Goal: Information Seeking & Learning: Learn about a topic

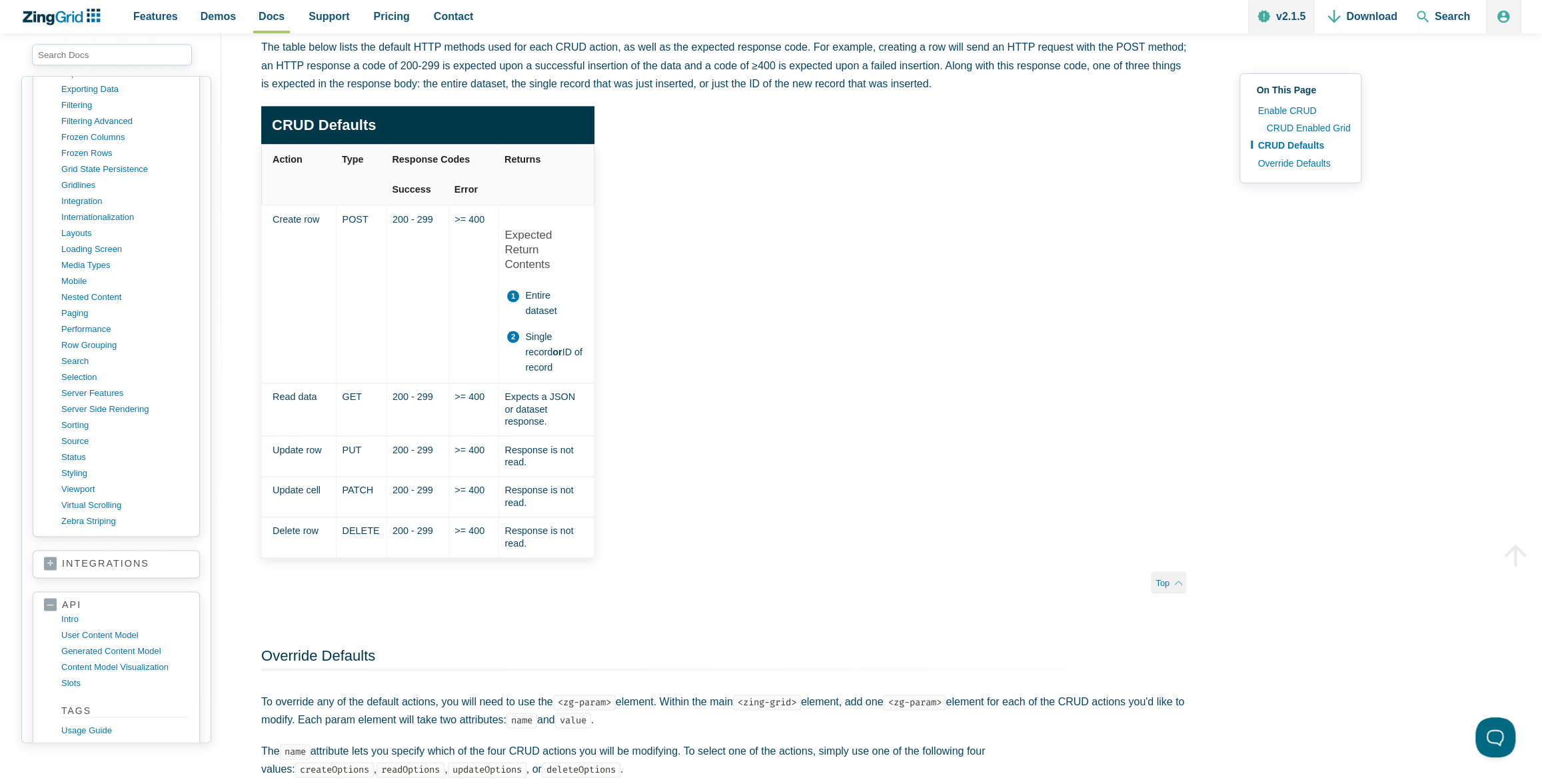
scroll to position [1034, 0]
click at [77, 512] on link "zebra striping" at bounding box center [126, 519] width 127 height 16
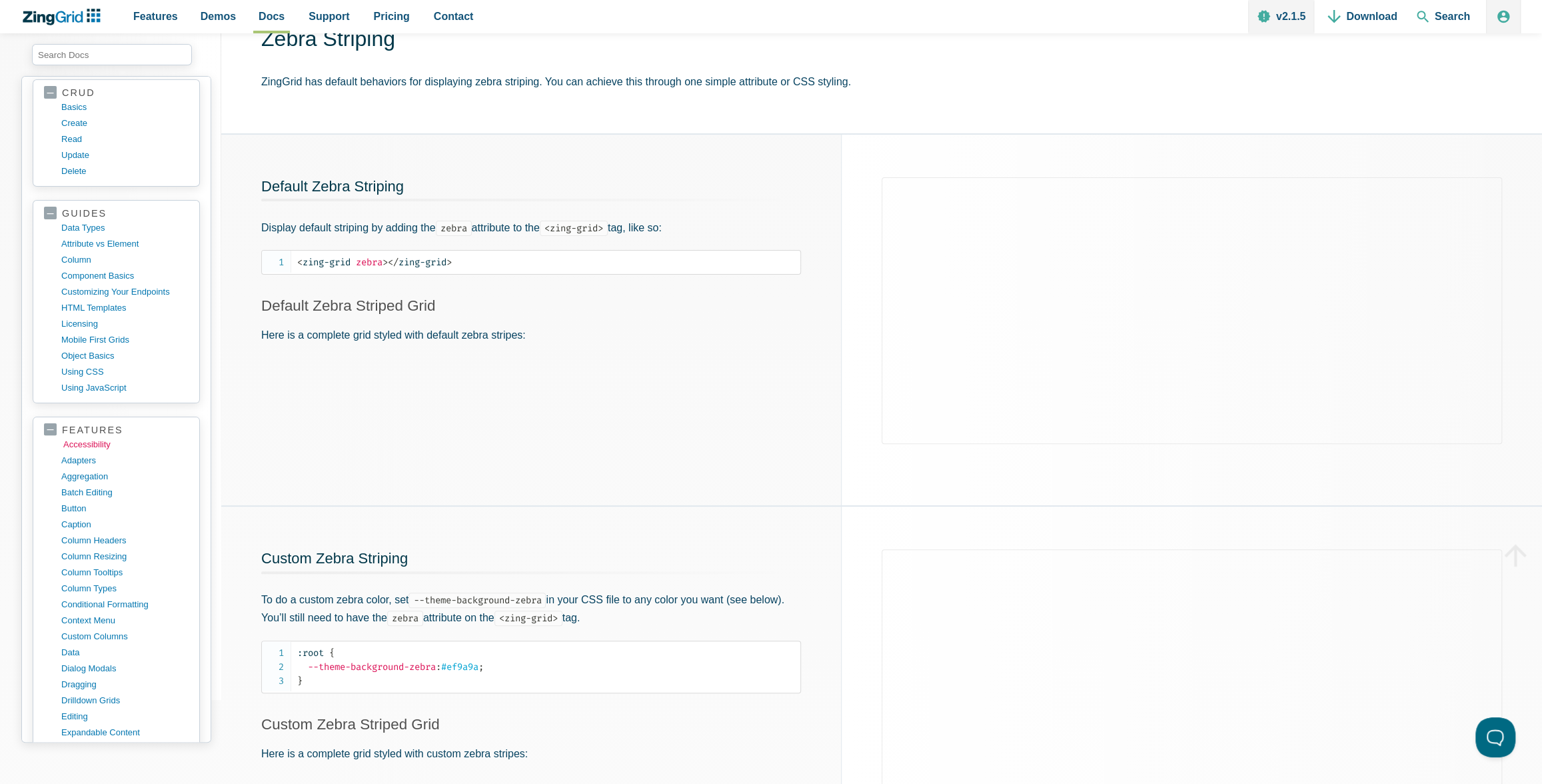
scroll to position [372, 0]
click at [84, 334] on link "mobile first grids" at bounding box center [126, 341] width 127 height 16
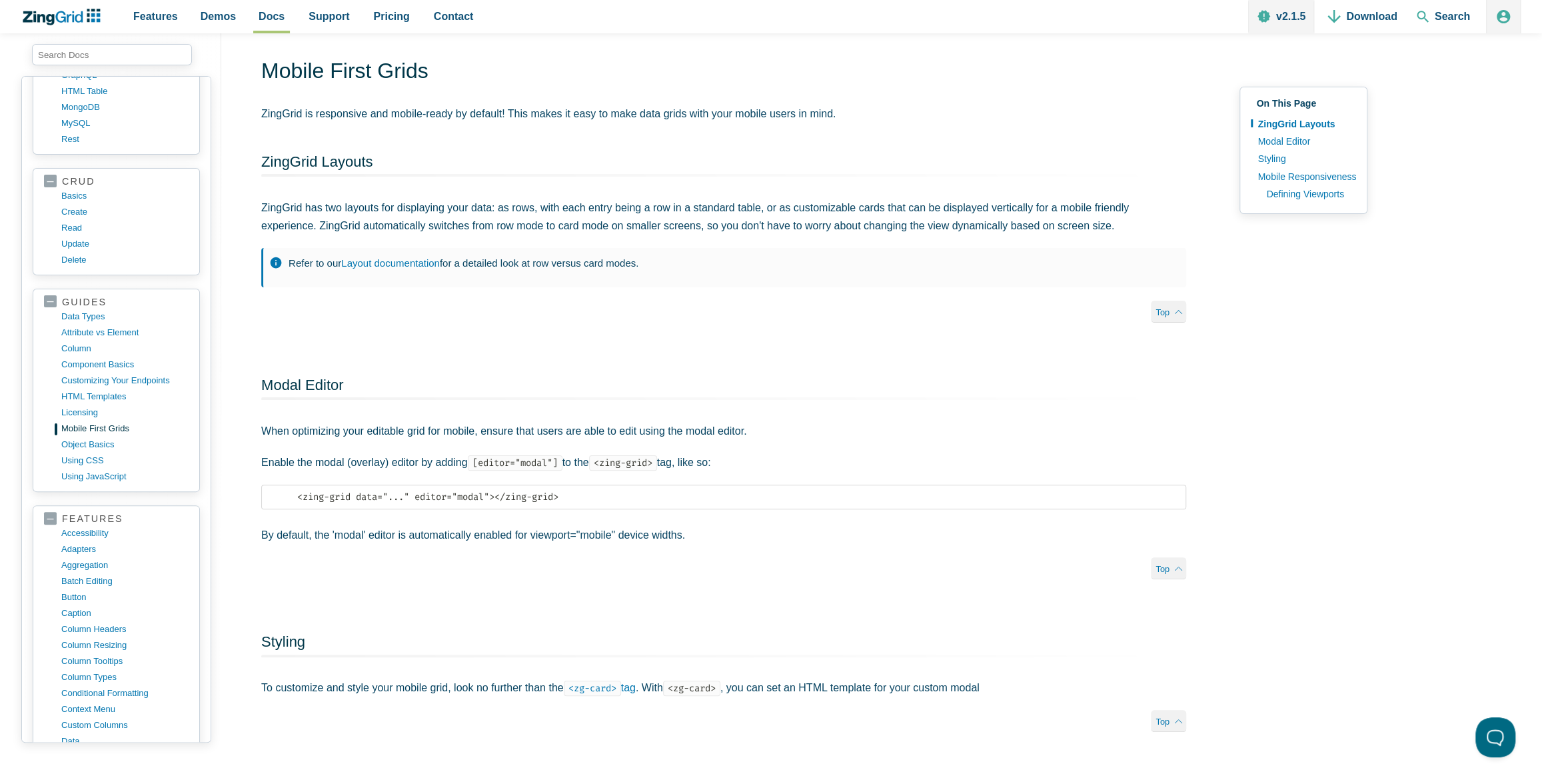
scroll to position [99, 0]
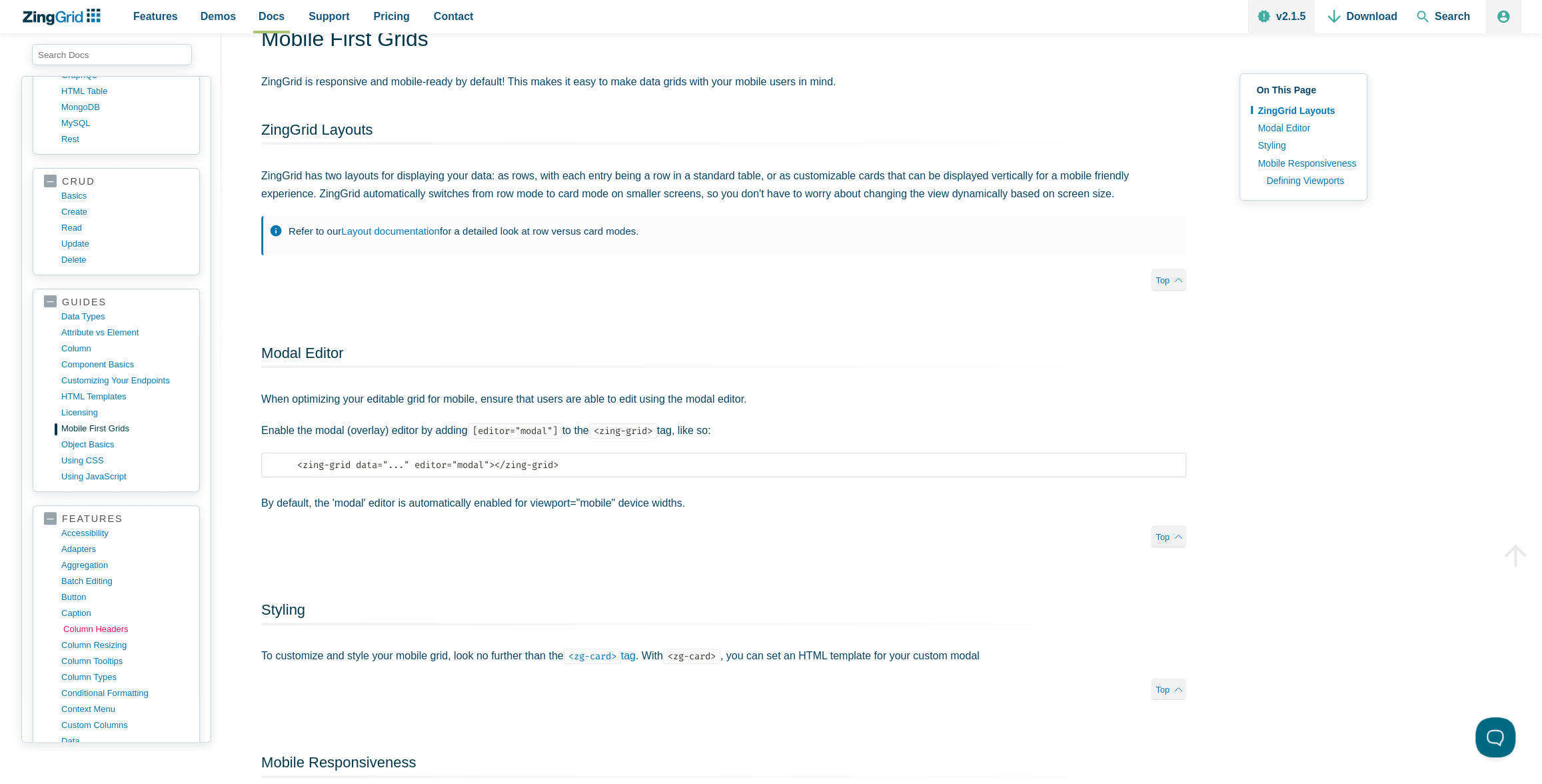
click at [96, 621] on link "column headers" at bounding box center [126, 629] width 127 height 16
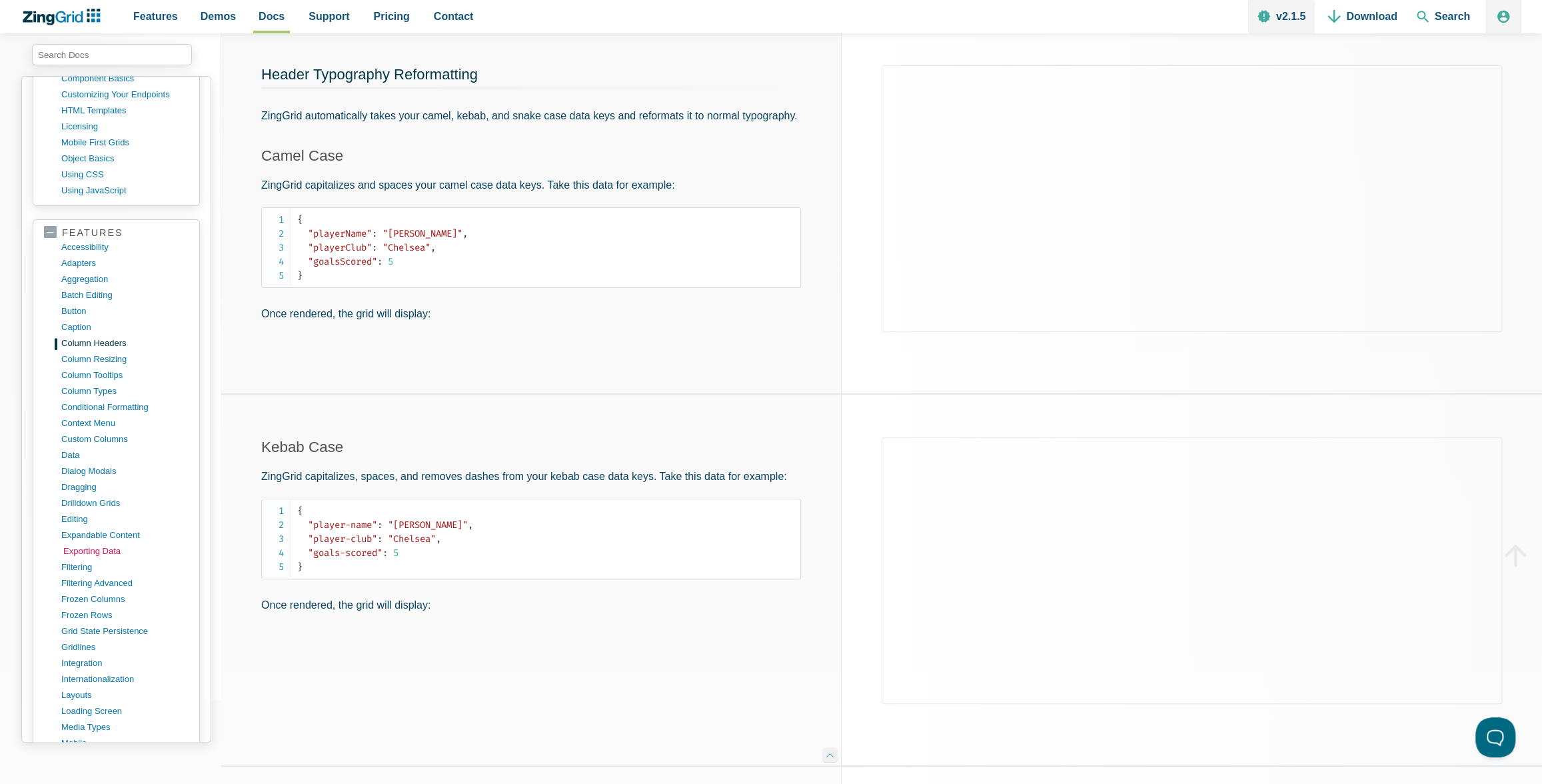
scroll to position [600, 0]
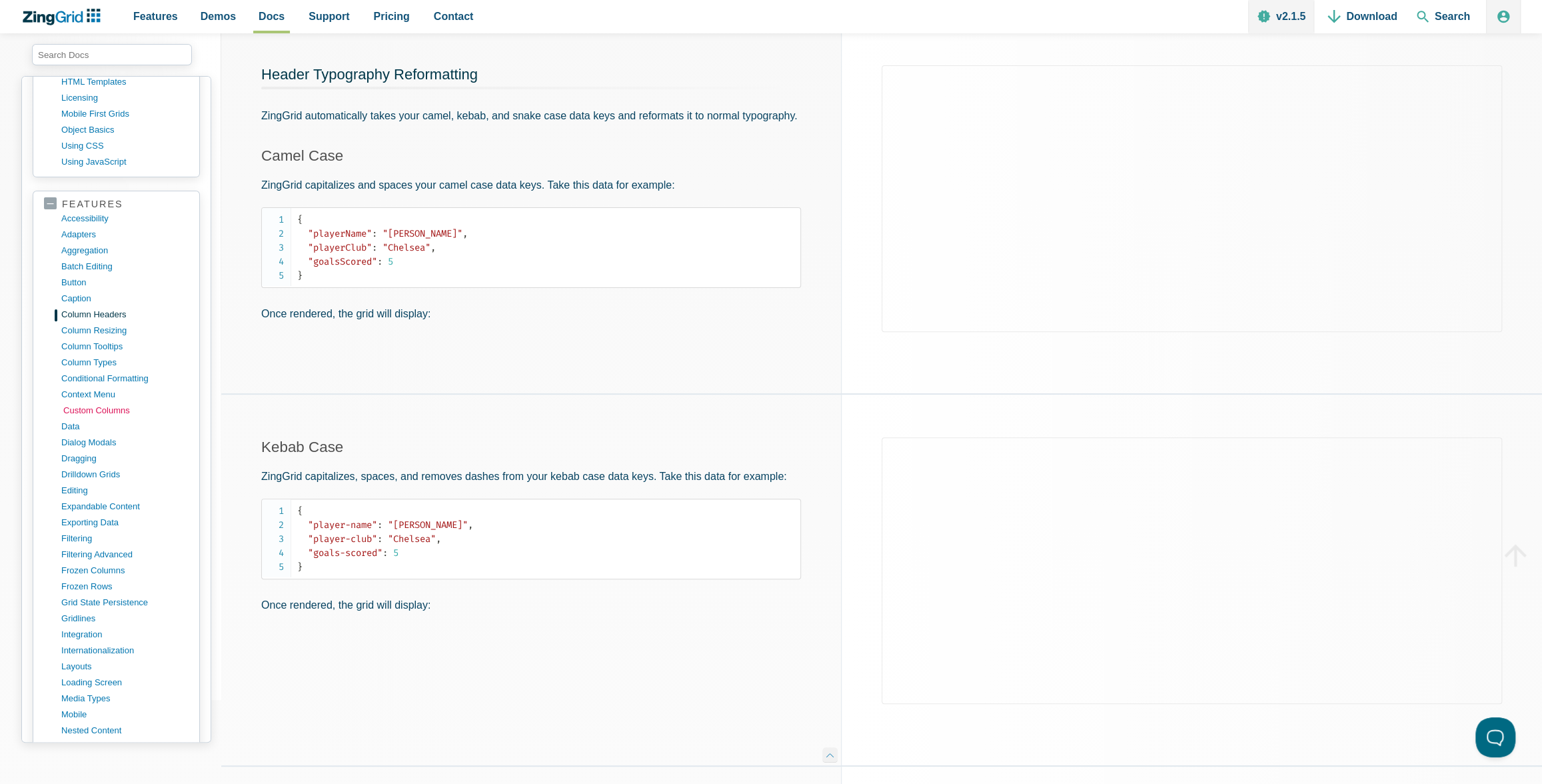
click at [98, 403] on link "custom columns" at bounding box center [126, 410] width 127 height 16
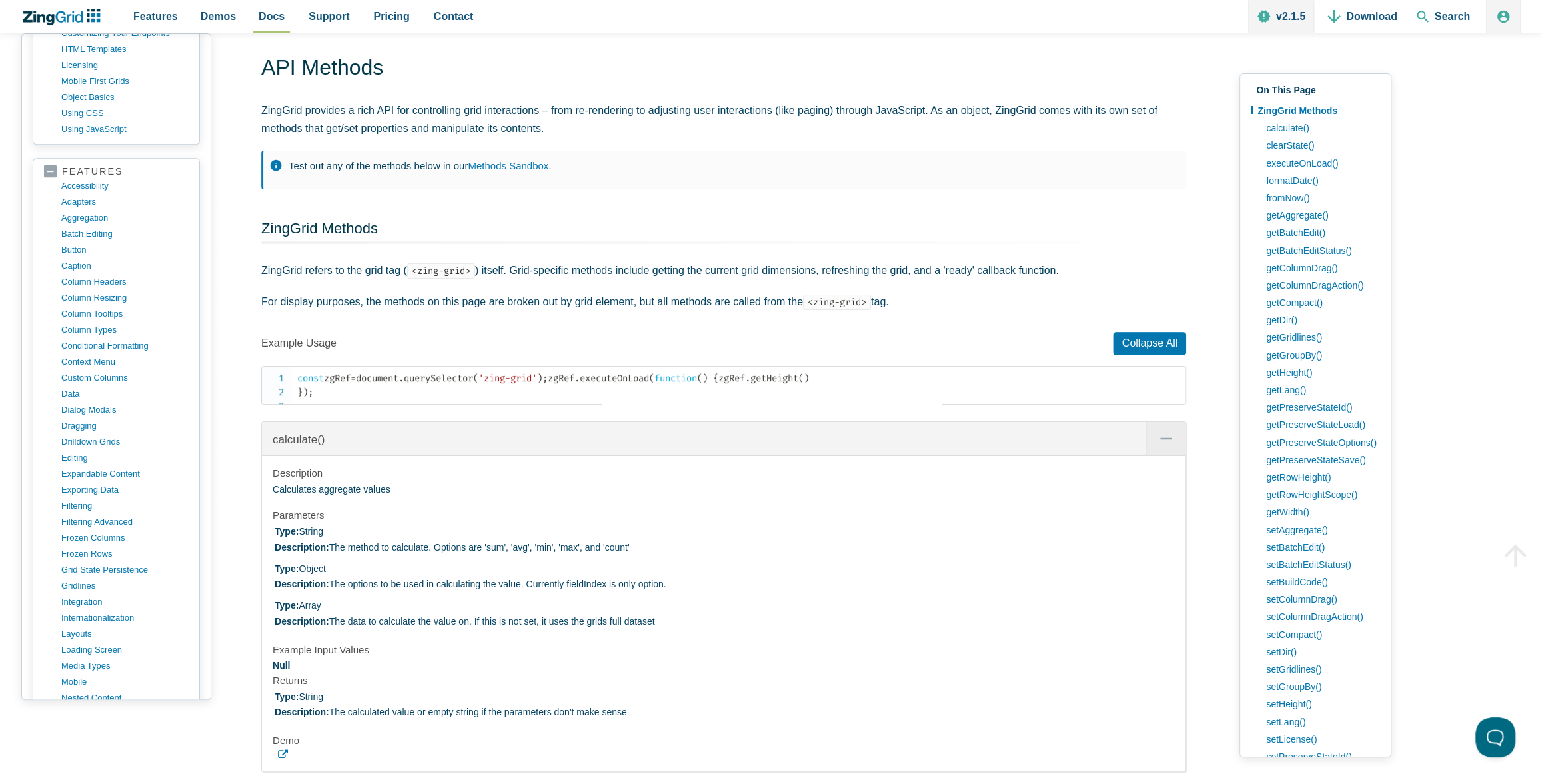
scroll to position [38012, 0]
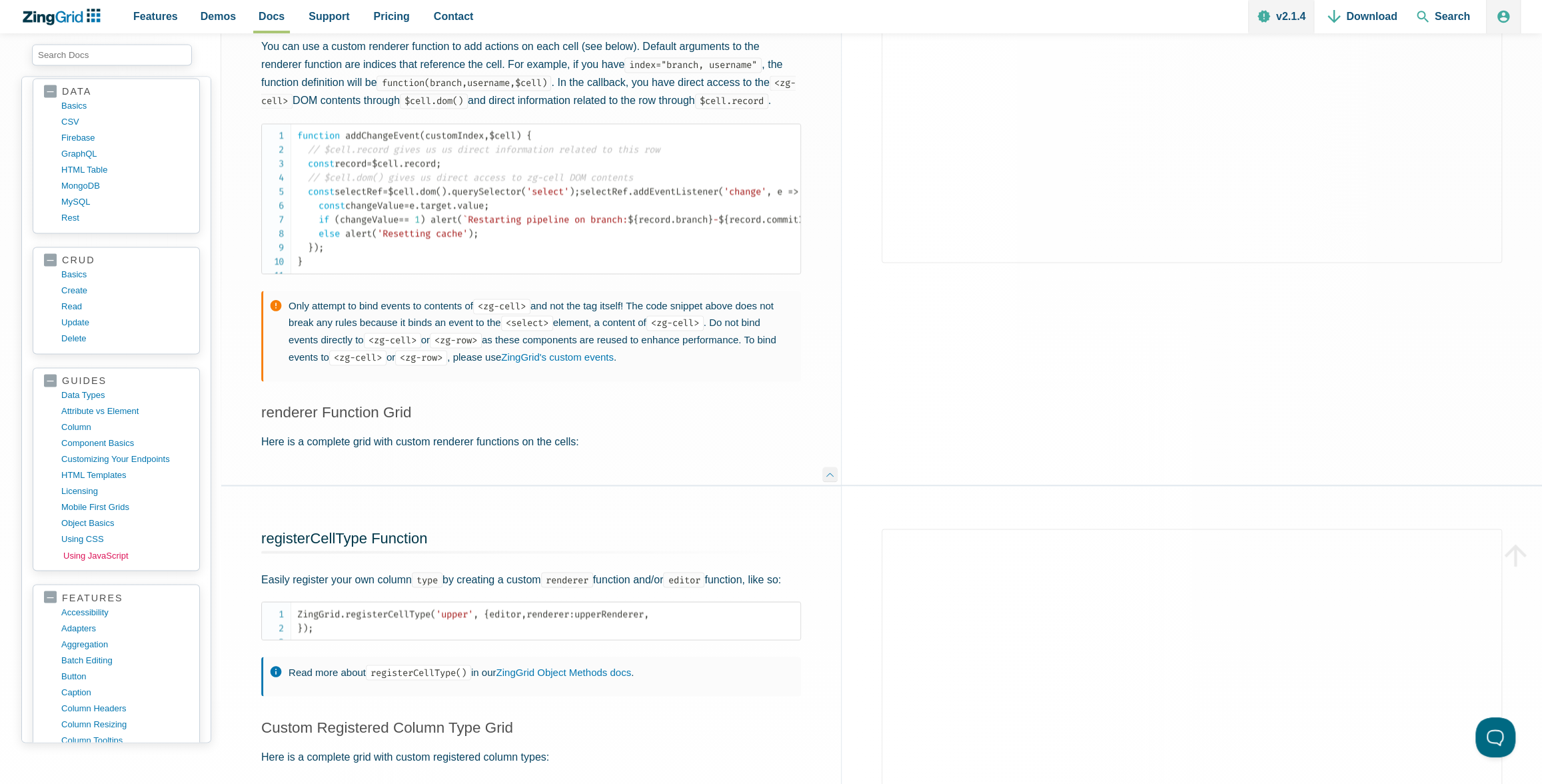
scroll to position [206, 0]
click at [88, 499] on link "mobile first grids" at bounding box center [126, 507] width 127 height 16
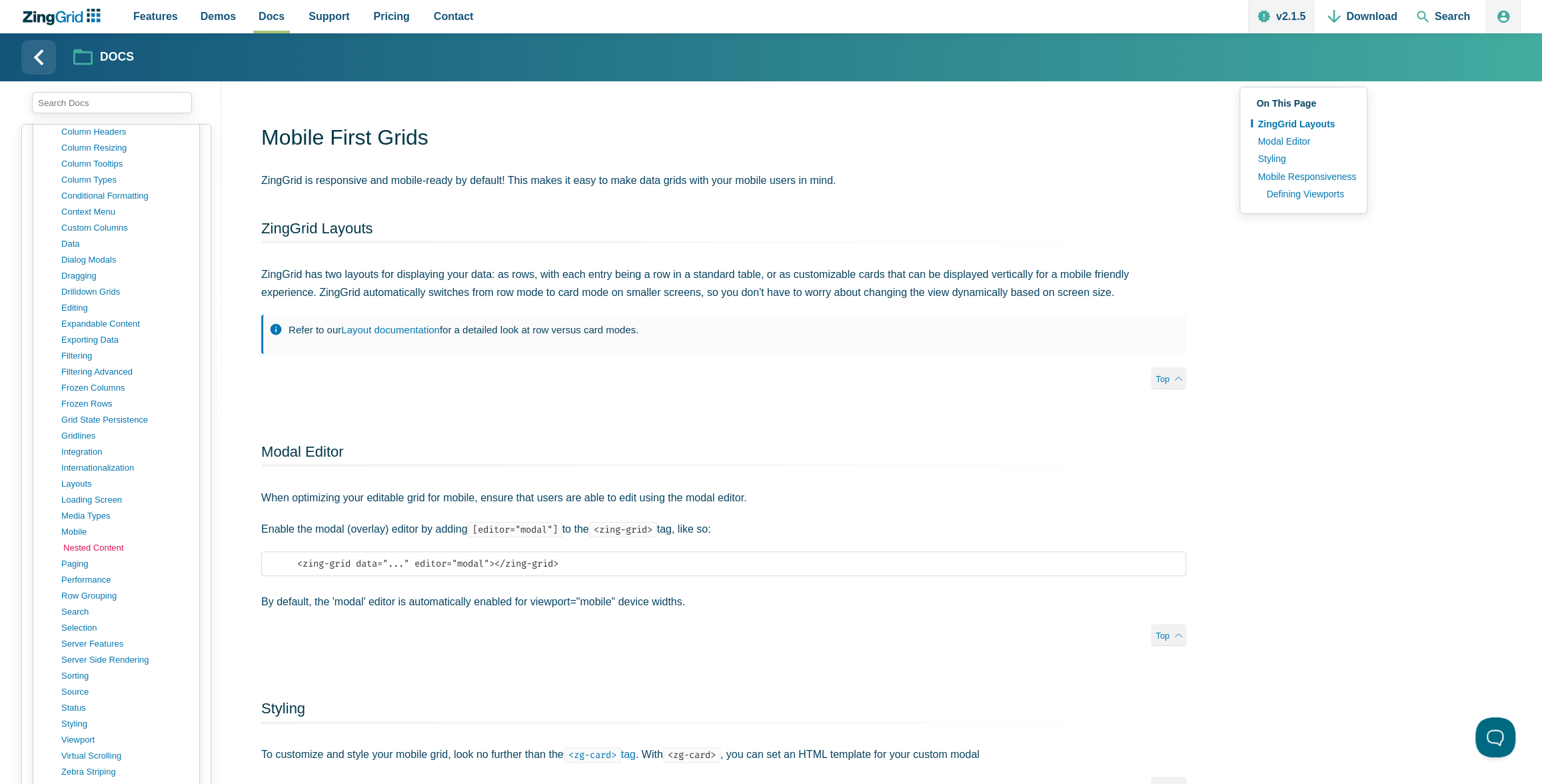
scroll to position [843, 0]
click at [80, 463] on link "layouts" at bounding box center [126, 471] width 127 height 16
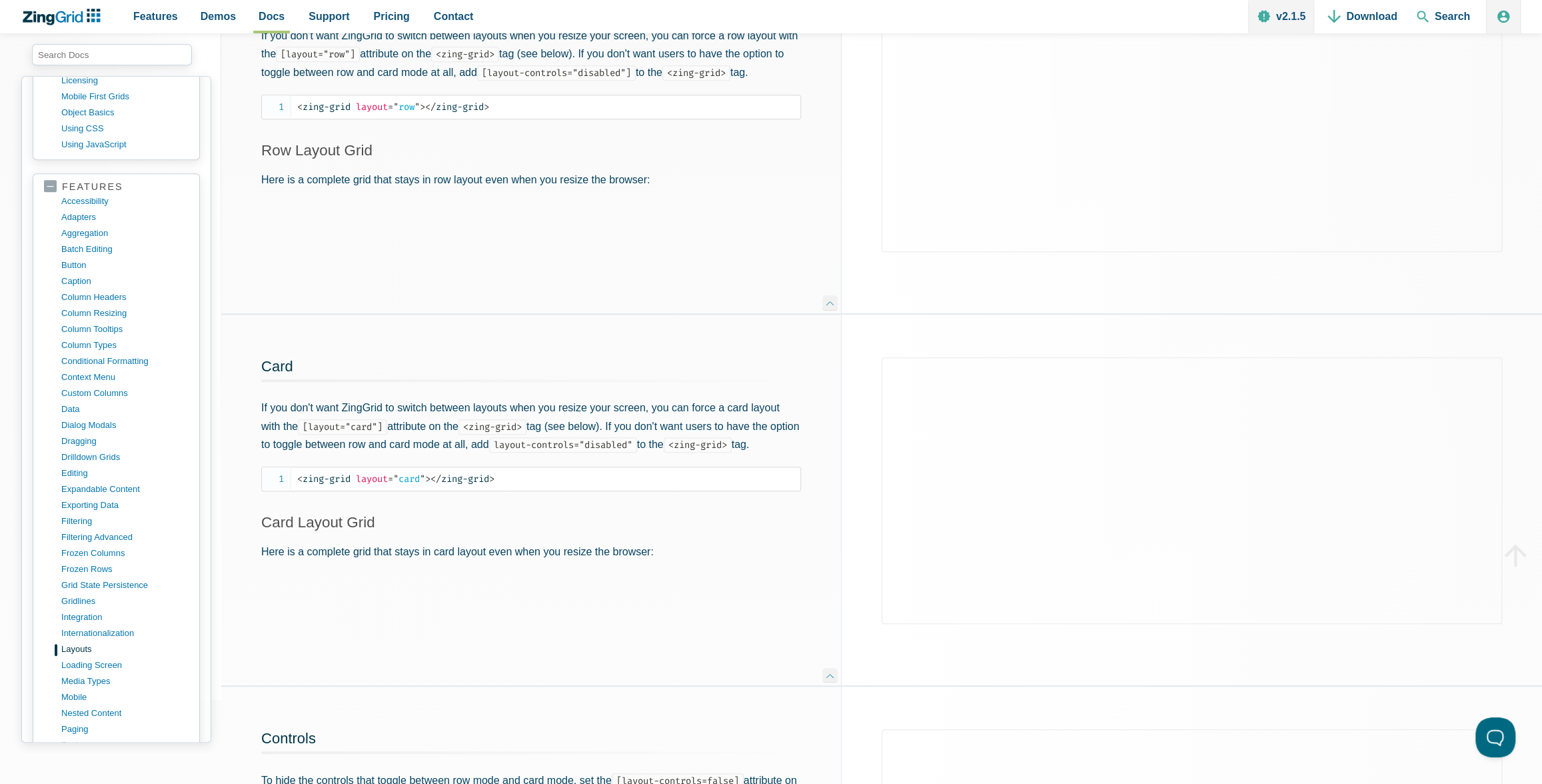
scroll to position [777, 0]
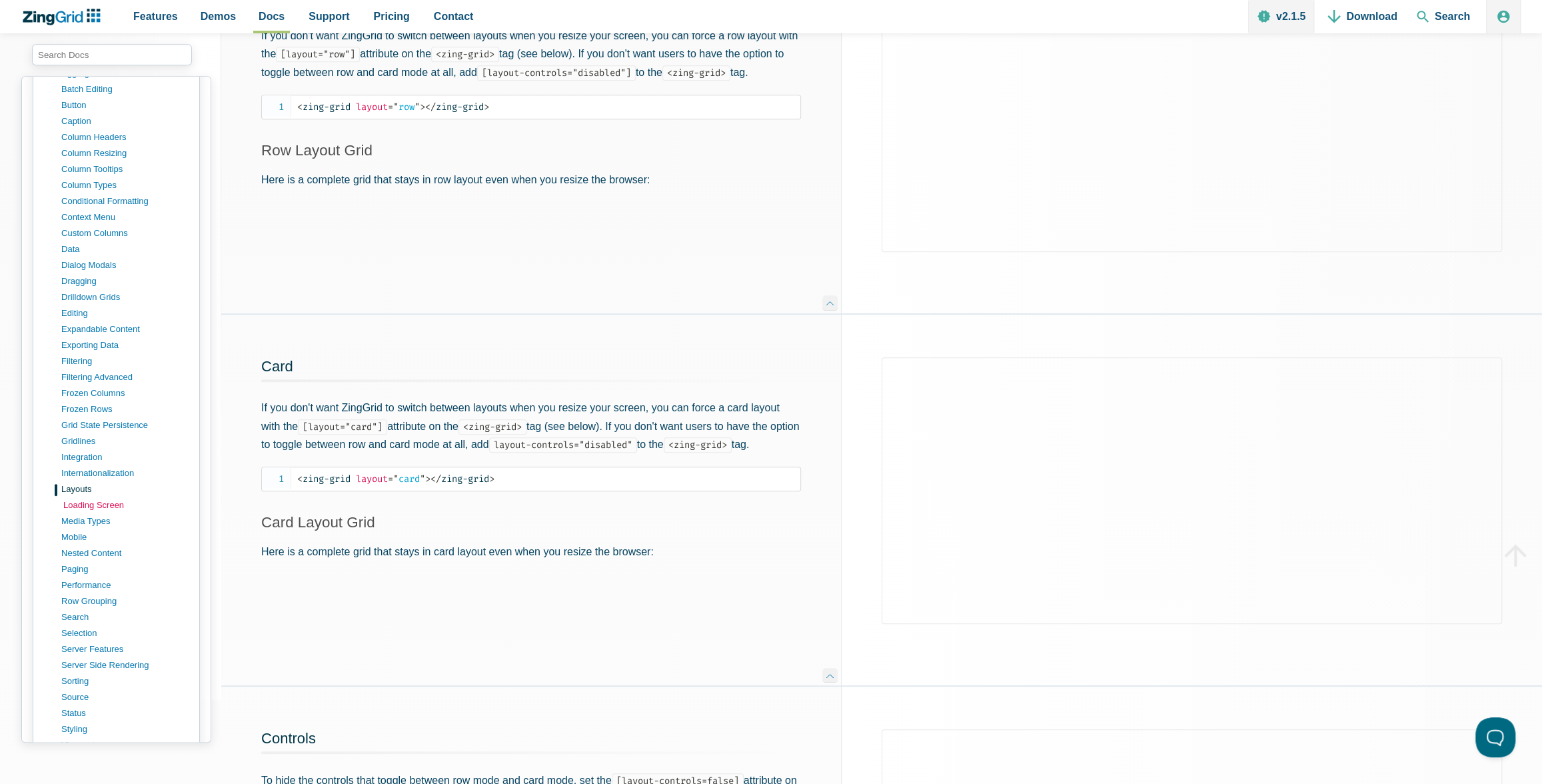
click at [94, 497] on link "loading screen" at bounding box center [126, 504] width 127 height 16
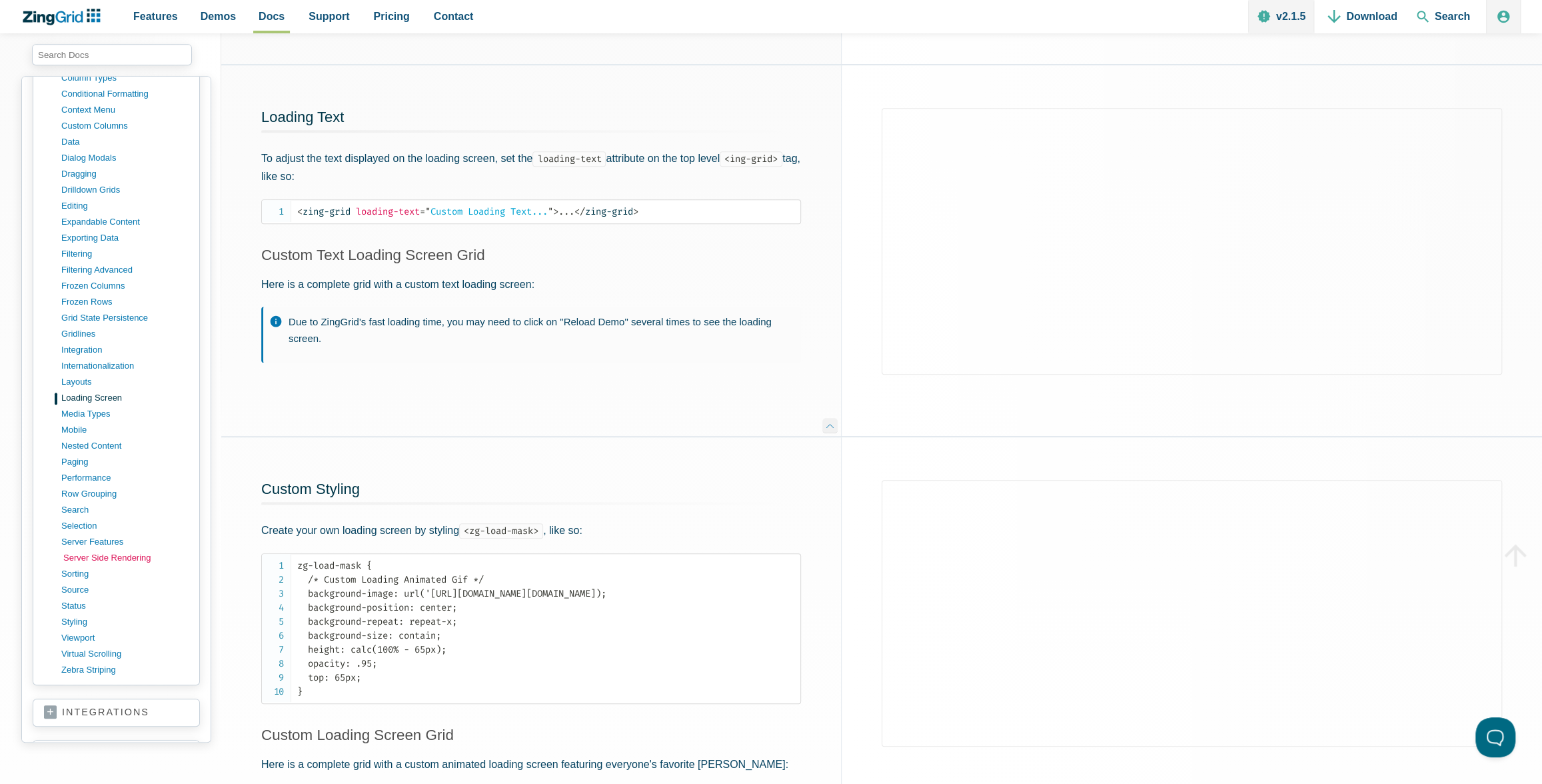
scroll to position [879, 0]
click at [112, 443] on link "nested content" at bounding box center [126, 450] width 127 height 16
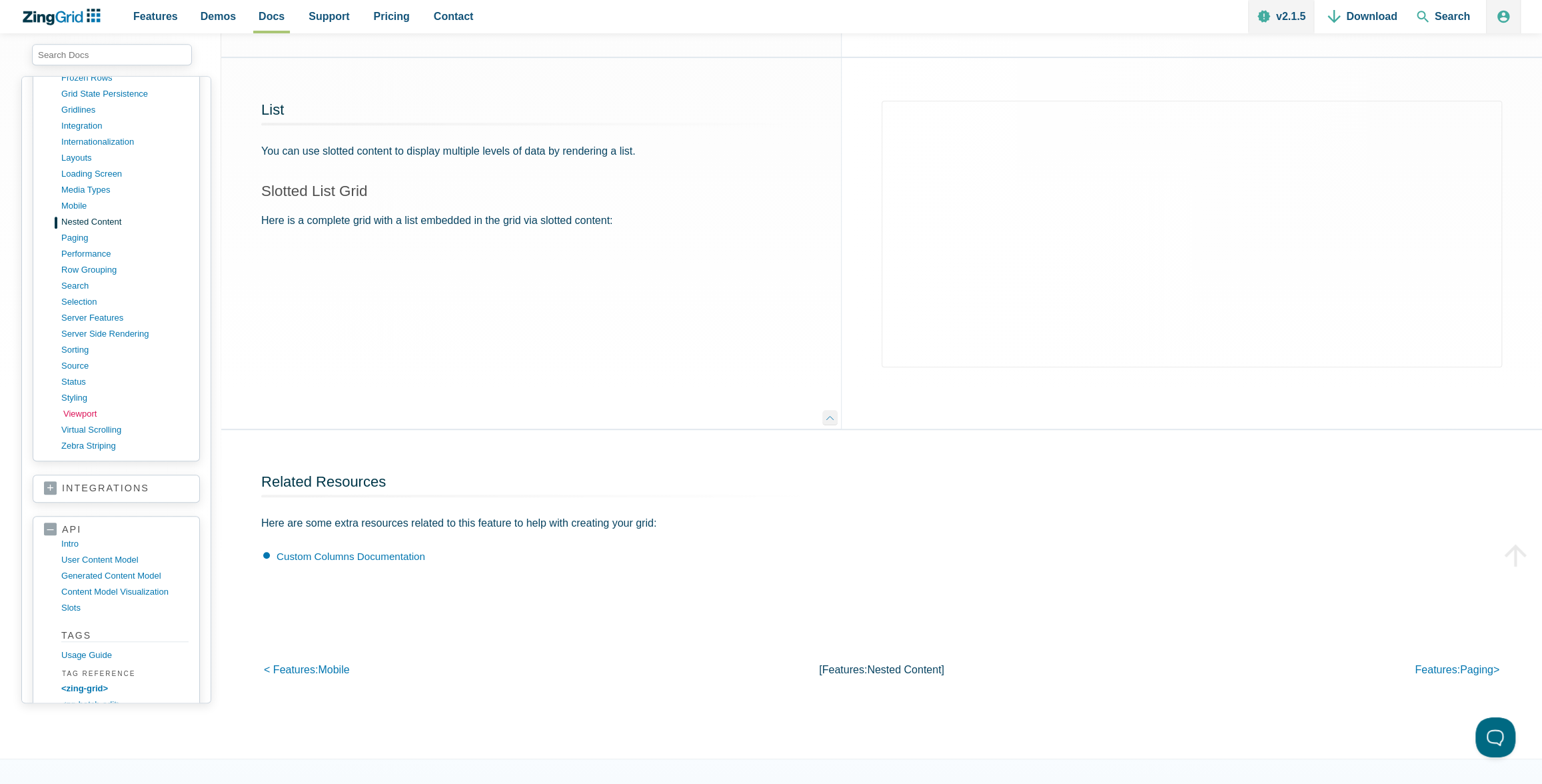
scroll to position [1034, 0]
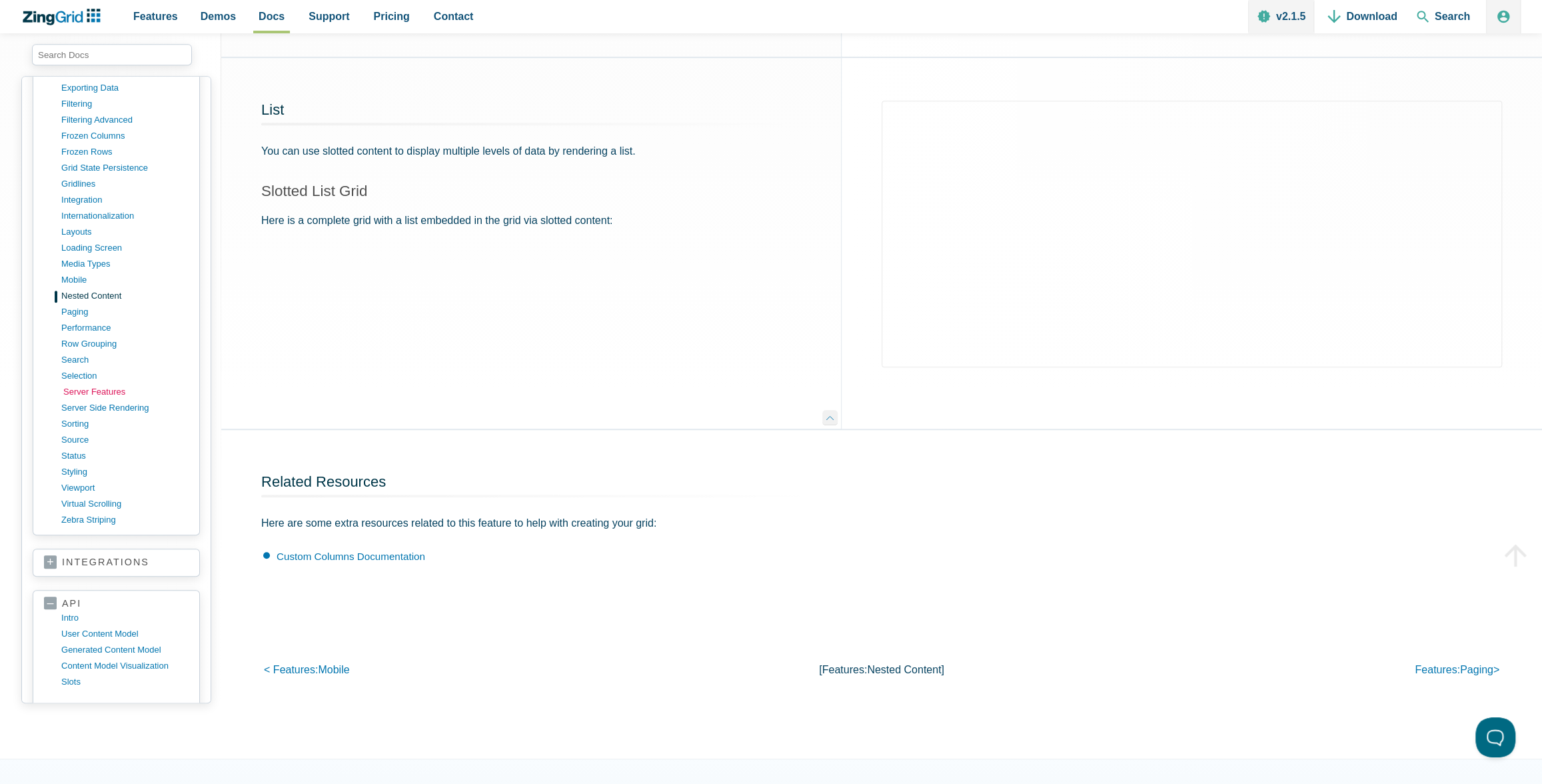
click at [106, 384] on link "server features" at bounding box center [126, 392] width 127 height 16
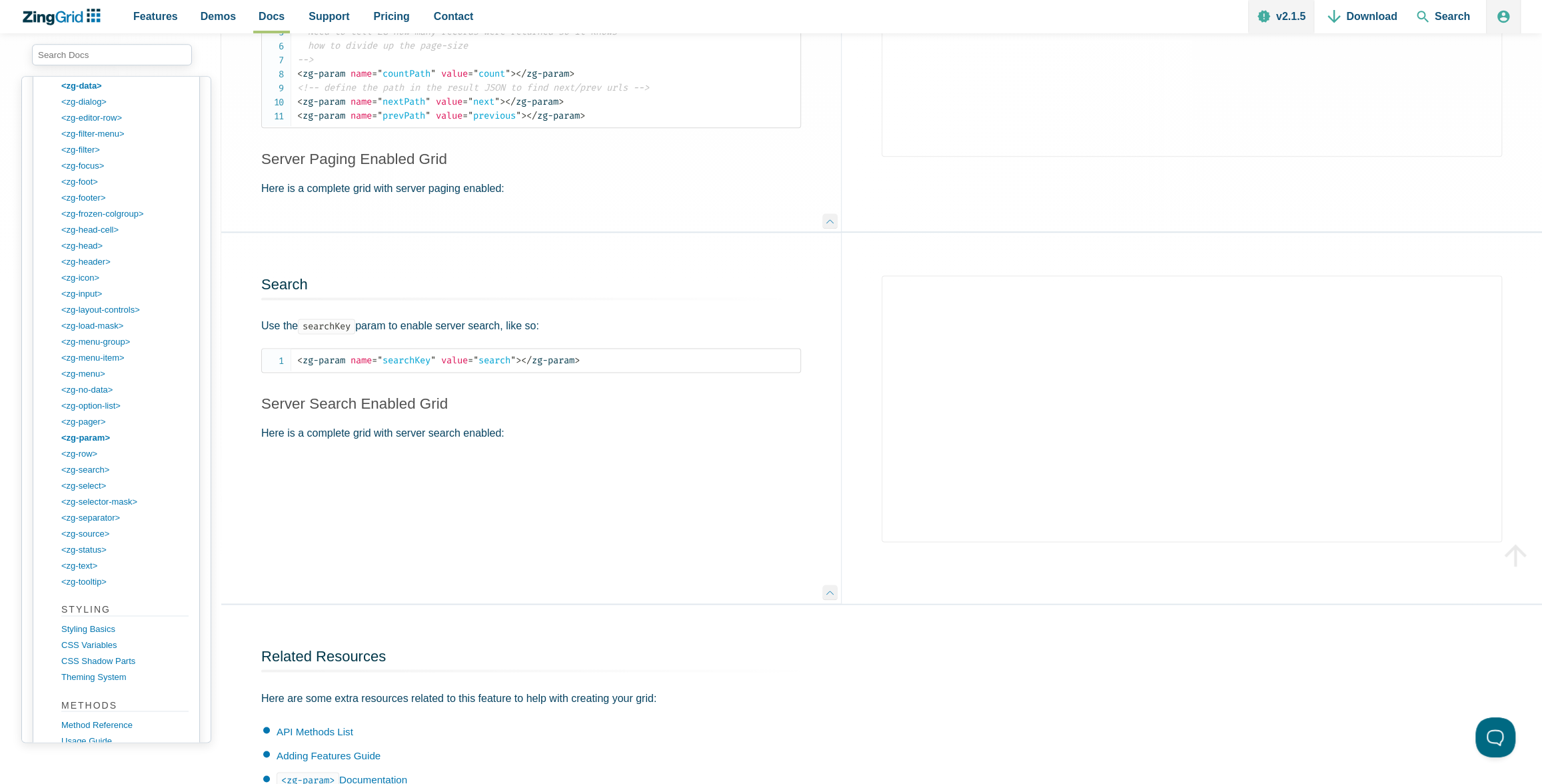
scroll to position [2158, 0]
